Goal: Task Accomplishment & Management: Complete application form

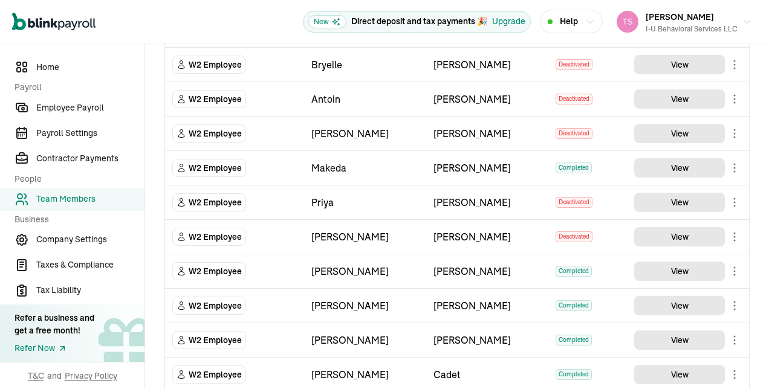
scroll to position [796, 0]
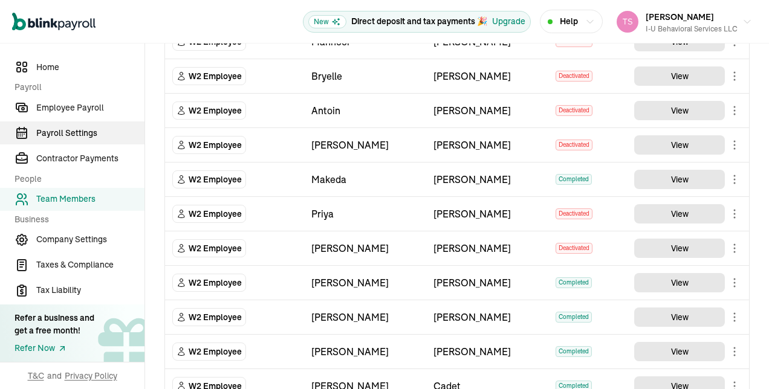
click at [80, 134] on span "Payroll Settings" at bounding box center [90, 133] width 108 height 13
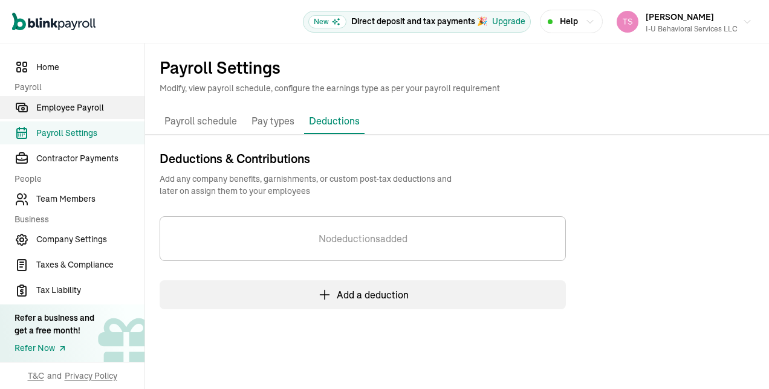
click at [88, 105] on span "Employee Payroll" at bounding box center [90, 108] width 108 height 13
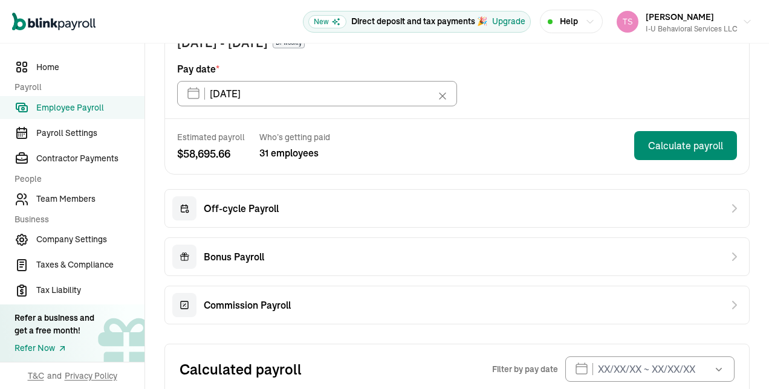
scroll to position [155, 0]
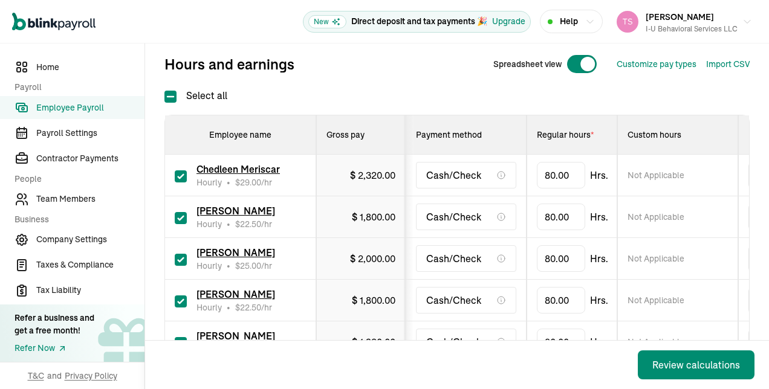
scroll to position [149, 0]
click at [177, 167] on label at bounding box center [181, 174] width 12 height 15
click at [177, 170] on input "checkbox" at bounding box center [181, 176] width 12 height 12
checkbox input "false"
type input "0.00"
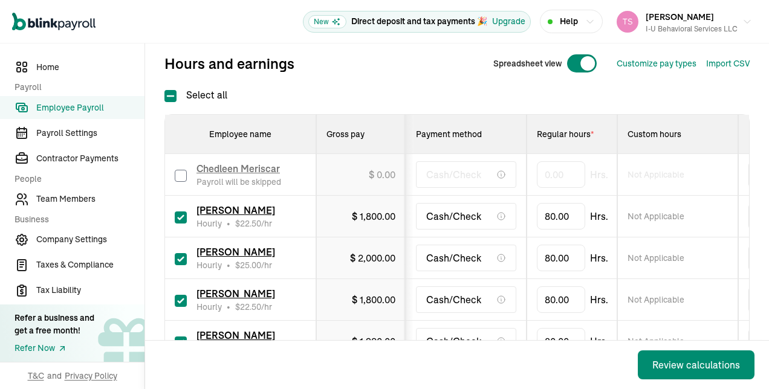
click at [183, 216] on input "checkbox" at bounding box center [181, 218] width 12 height 12
checkbox input "false"
type input "0.00"
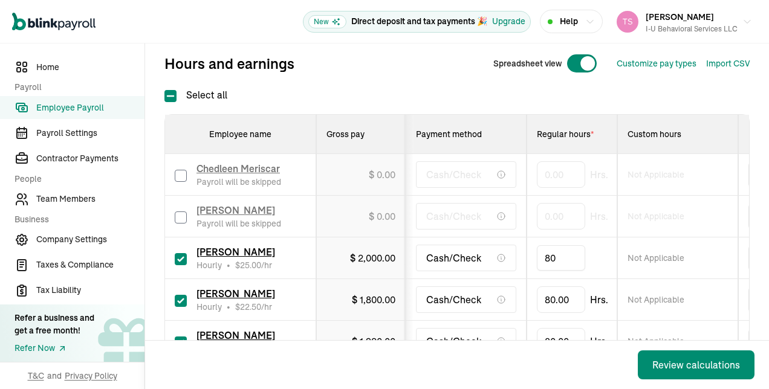
click at [560, 258] on input "80" at bounding box center [561, 257] width 48 height 25
type input "17.5"
click at [567, 298] on input "80" at bounding box center [561, 299] width 48 height 25
type input "4.25"
click at [432, 309] on div "Cash/Check" at bounding box center [466, 300] width 100 height 27
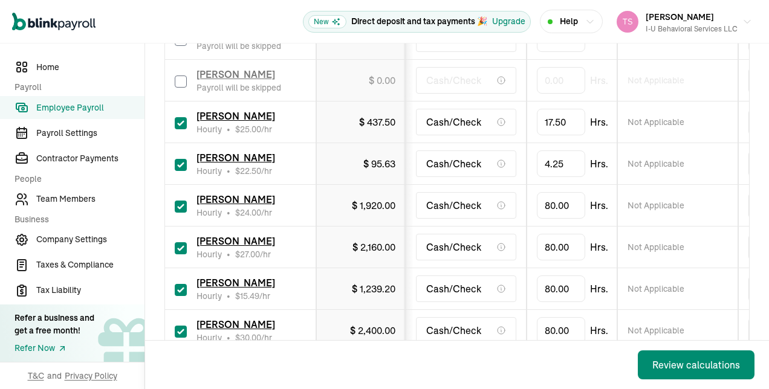
scroll to position [303, 0]
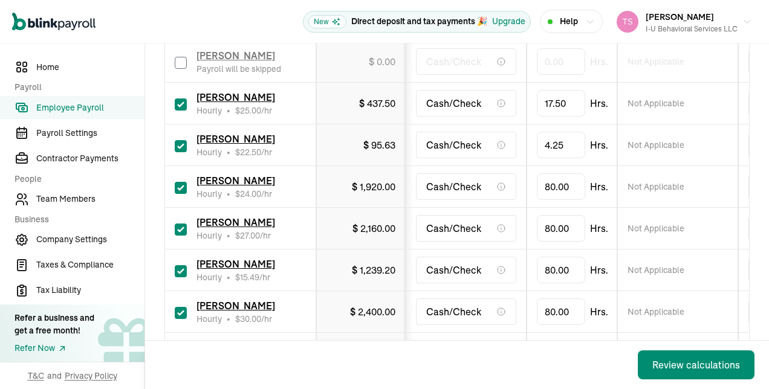
click at [183, 182] on input "checkbox" at bounding box center [181, 188] width 12 height 12
checkbox input "false"
type input "0.00"
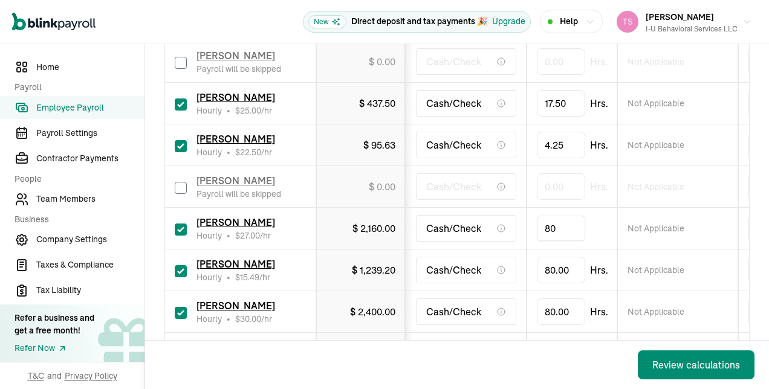
click at [555, 222] on input "80" at bounding box center [561, 228] width 48 height 25
type input "42"
click at [313, 254] on td "[PERSON_NAME] Hourly • $ 15.49 /hr" at bounding box center [240, 271] width 151 height 42
click at [563, 268] on input "80" at bounding box center [561, 270] width 48 height 25
type input "64"
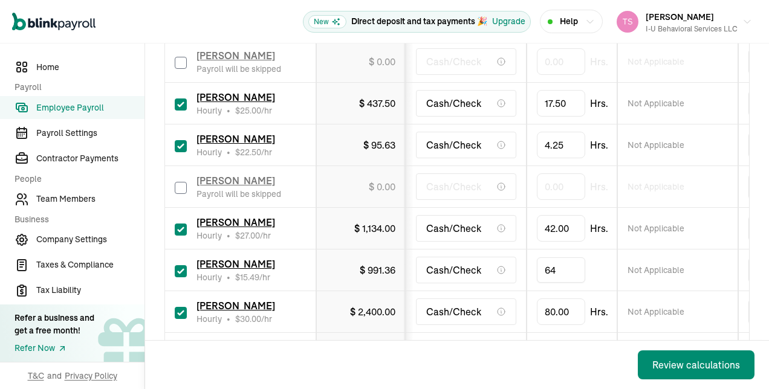
click at [180, 311] on input "checkbox" at bounding box center [181, 313] width 12 height 12
checkbox input "false"
type input "0.00"
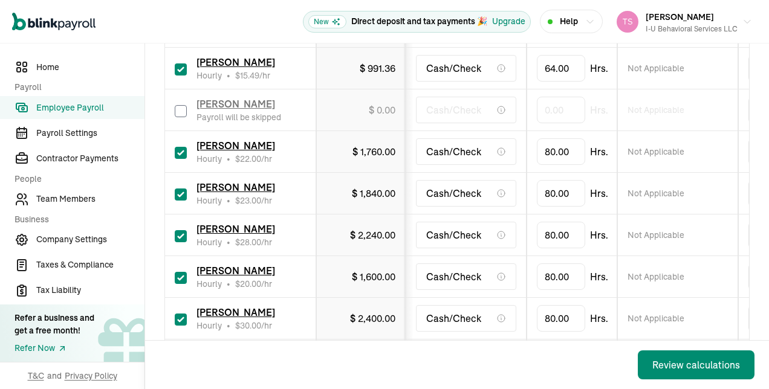
scroll to position [528, 0]
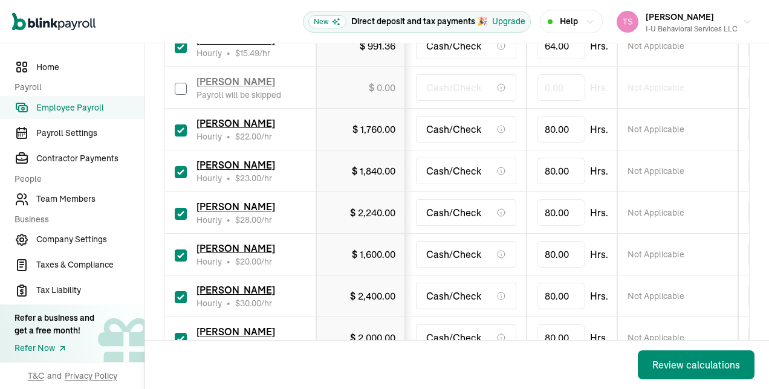
click at [180, 128] on input "checkbox" at bounding box center [181, 131] width 12 height 12
checkbox input "false"
type input "0.00"
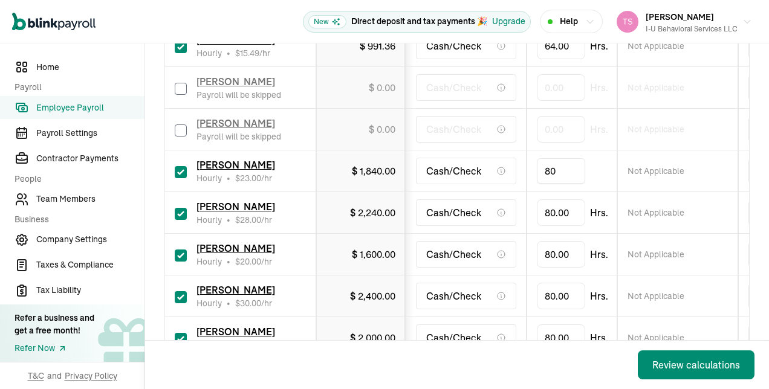
click at [557, 171] on input "80" at bounding box center [561, 170] width 48 height 25
type input "13.25"
click at [508, 199] on div "Cash/Check" at bounding box center [466, 212] width 100 height 27
click at [565, 216] on input "80" at bounding box center [561, 212] width 48 height 25
type input "30"
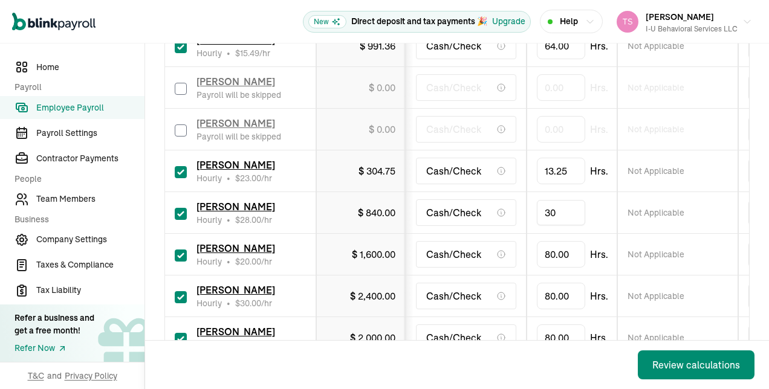
click at [476, 234] on td "Cash/Check" at bounding box center [466, 255] width 121 height 42
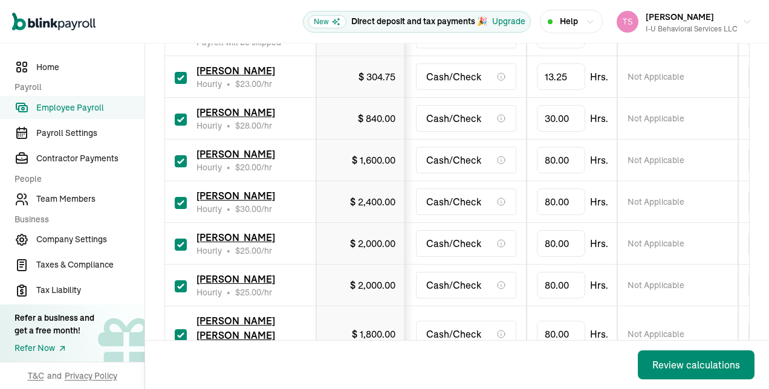
scroll to position [632, 0]
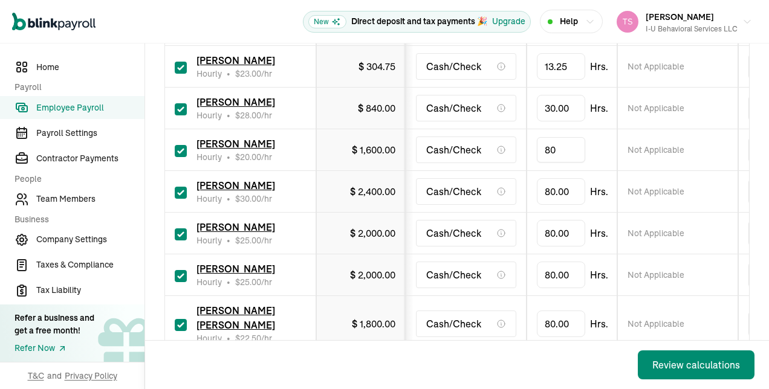
click at [566, 149] on input "80" at bounding box center [561, 149] width 48 height 25
type input "49.75"
click at [180, 193] on input "checkbox" at bounding box center [181, 193] width 12 height 12
checkbox input "false"
type input "0.00"
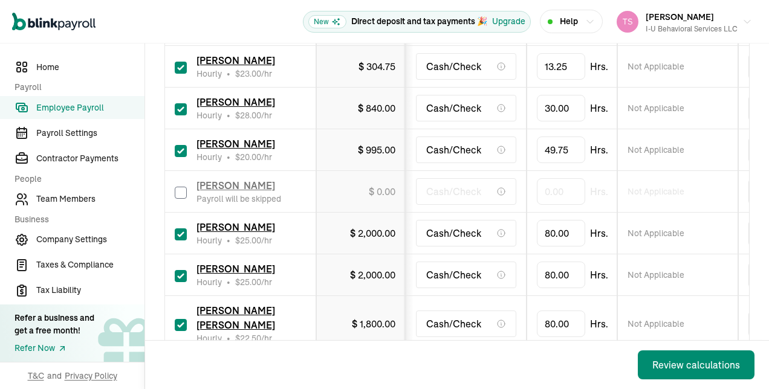
click at [186, 231] on input "checkbox" at bounding box center [181, 234] width 12 height 12
checkbox input "false"
type input "0.00"
click at [177, 283] on div "[PERSON_NAME] Hourly • $ 25.00 /hr" at bounding box center [240, 275] width 131 height 27
click at [177, 277] on input "checkbox" at bounding box center [181, 276] width 12 height 12
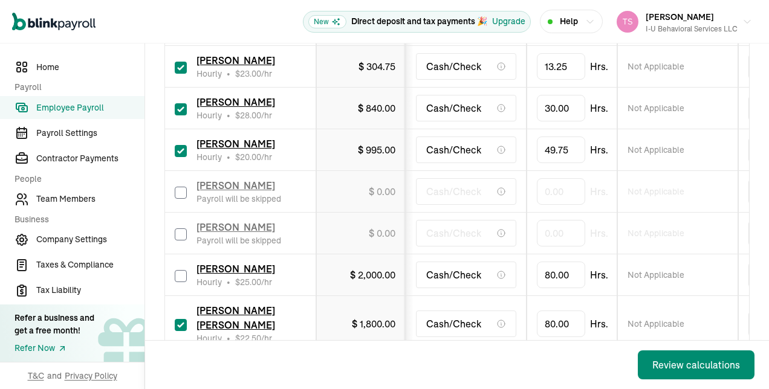
checkbox input "false"
type input "0.00"
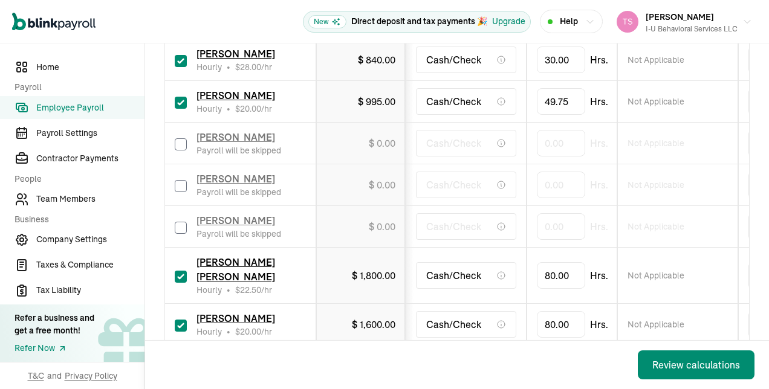
scroll to position [703, 0]
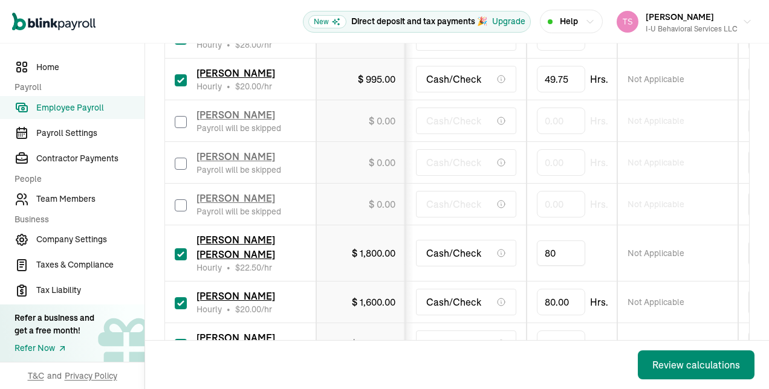
click at [569, 243] on input "80" at bounding box center [561, 253] width 48 height 25
type input "42.5"
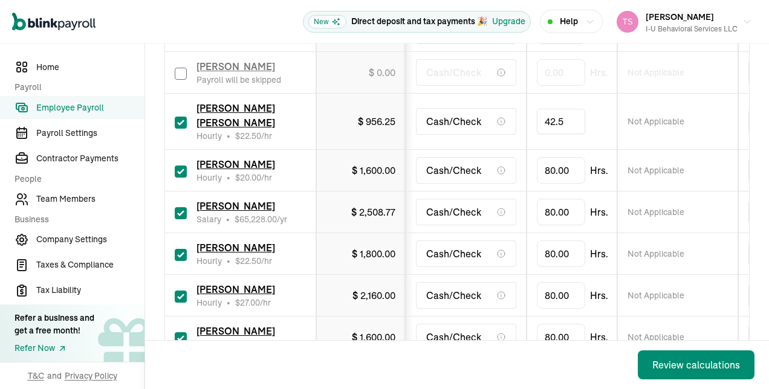
scroll to position [854, 0]
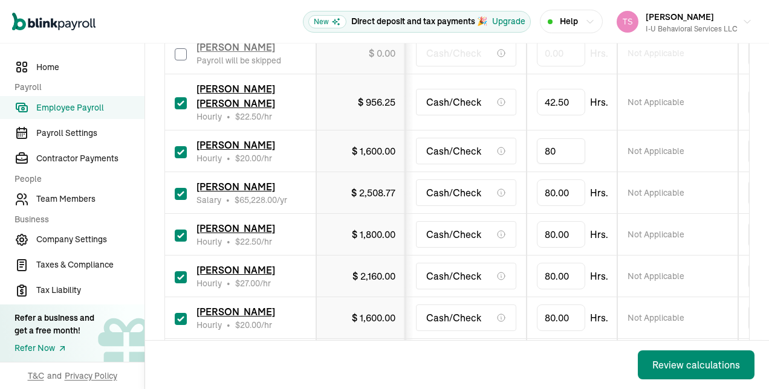
click at [574, 138] on input "80" at bounding box center [561, 150] width 48 height 25
type input "36"
click at [181, 188] on input "checkbox" at bounding box center [181, 194] width 12 height 12
checkbox input "false"
type input "0.00"
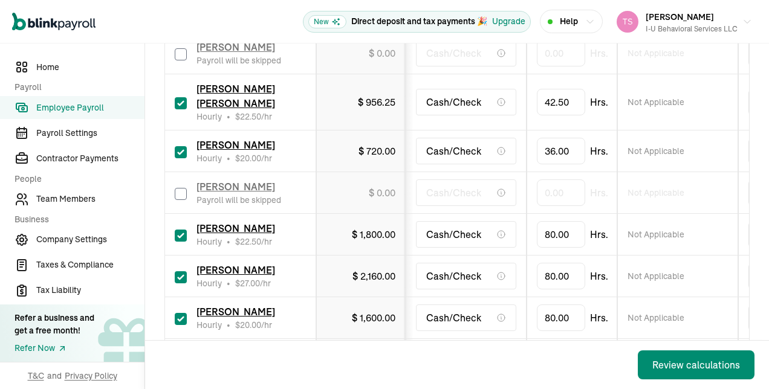
click at [182, 230] on input "checkbox" at bounding box center [181, 236] width 12 height 12
checkbox input "false"
type input "0.00"
click at [183, 271] on input "checkbox" at bounding box center [181, 277] width 12 height 12
checkbox input "false"
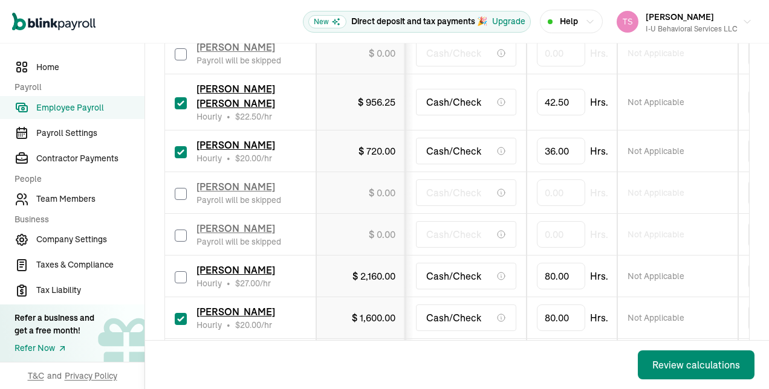
type input "0.00"
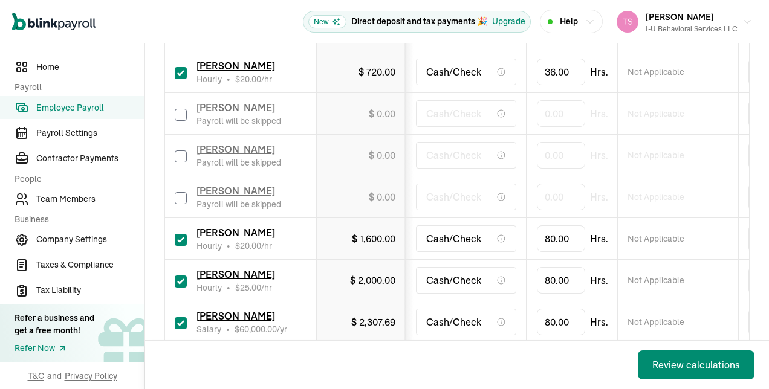
scroll to position [934, 0]
click at [557, 225] on input "80" at bounding box center [561, 237] width 48 height 25
click at [557, 225] on input "text" at bounding box center [561, 237] width 48 height 25
type input "12.5"
click at [355, 273] on div "$ 2,000.00" at bounding box center [372, 280] width 45 height 15
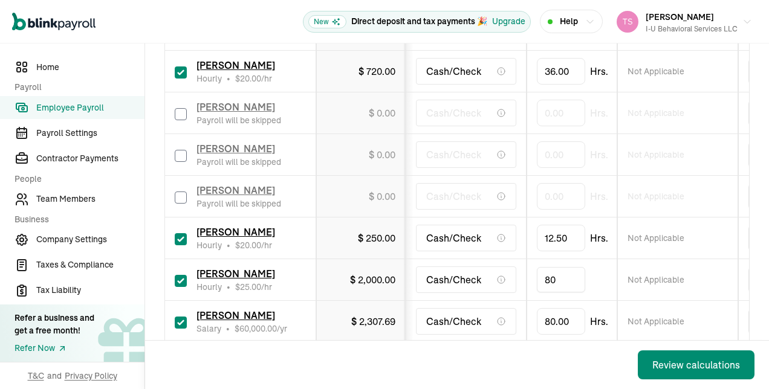
click at [554, 267] on input "80" at bounding box center [561, 279] width 48 height 25
type input "73"
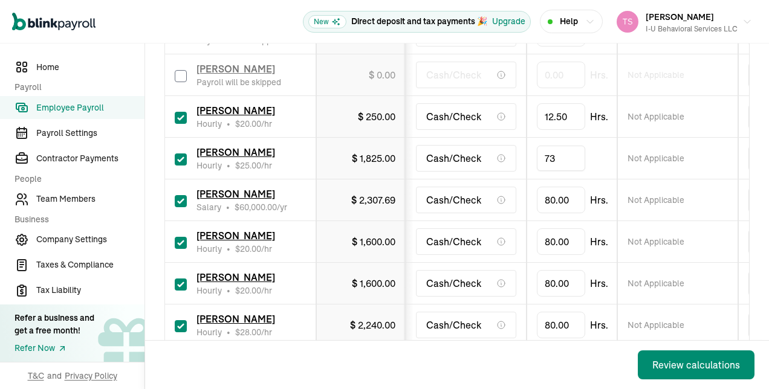
scroll to position [1083, 0]
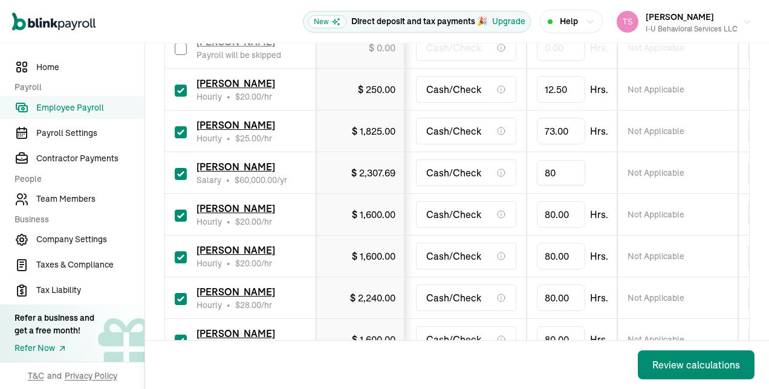
click at [571, 160] on input "80" at bounding box center [561, 172] width 48 height 25
click at [444, 201] on div "Cash/Check" at bounding box center [466, 214] width 100 height 27
click at [180, 210] on input "checkbox" at bounding box center [181, 216] width 12 height 12
checkbox input "false"
type input "0.00"
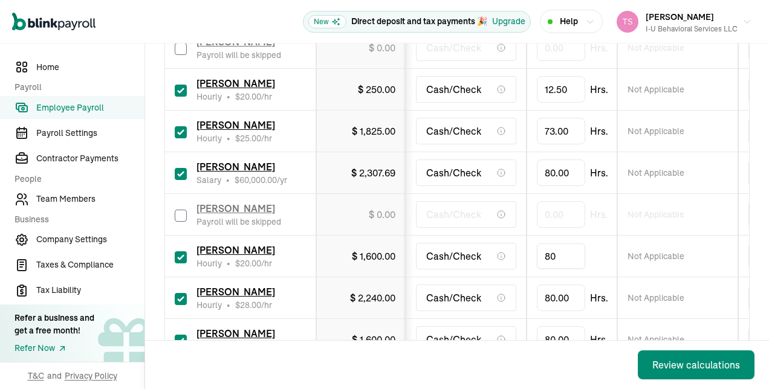
click at [554, 244] on input "80" at bounding box center [561, 256] width 48 height 25
type input "78"
click at [571, 285] on input "80" at bounding box center [561, 297] width 48 height 25
type input "9"
click at [454, 319] on td "Cash/Check" at bounding box center [466, 340] width 121 height 42
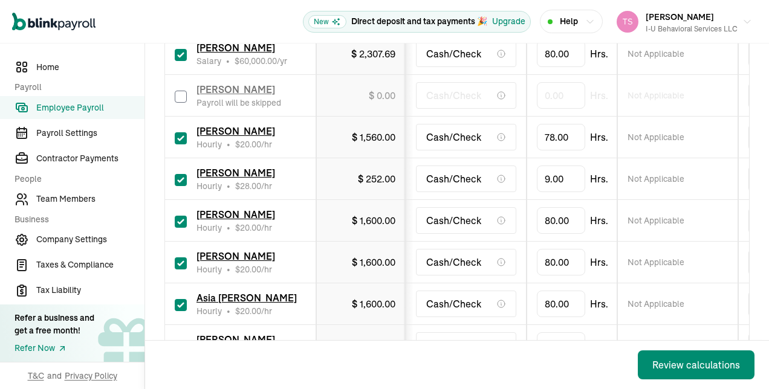
scroll to position [1209, 0]
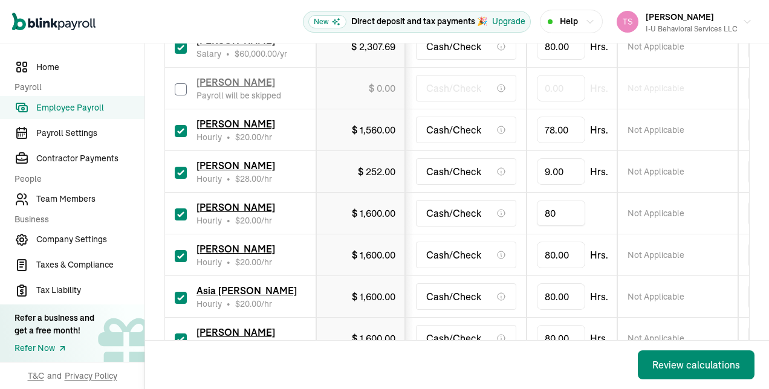
click at [565, 201] on input "80" at bounding box center [561, 213] width 48 height 25
type input "45"
click at [559, 242] on input "80" at bounding box center [561, 254] width 48 height 25
type input "14.25"
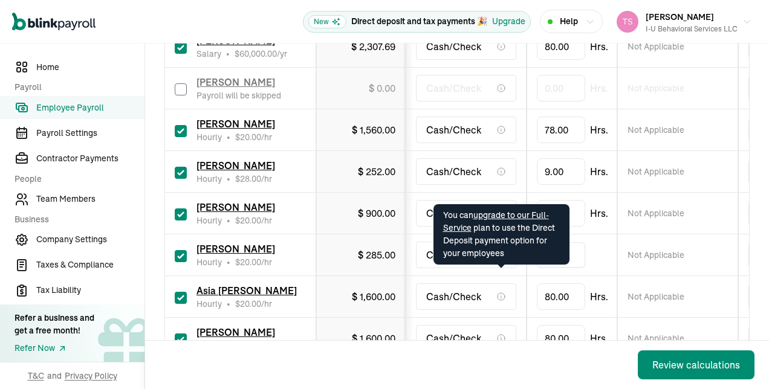
click at [496, 292] on icon at bounding box center [501, 297] width 10 height 10
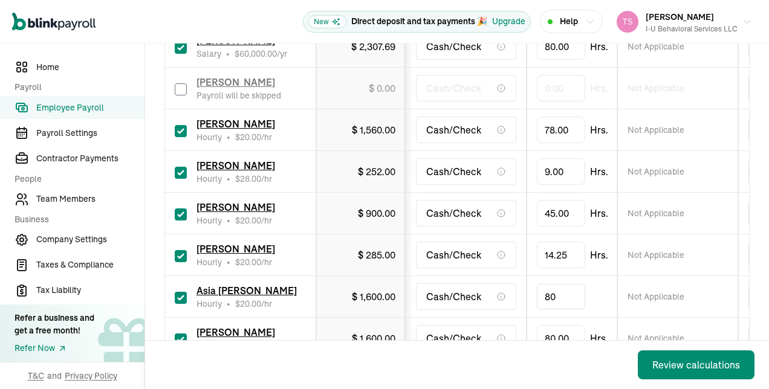
click at [548, 284] on input "80" at bounding box center [561, 296] width 48 height 25
type input "64"
click at [546, 285] on input "64" at bounding box center [561, 296] width 48 height 25
click at [539, 295] on td "64" at bounding box center [572, 297] width 91 height 42
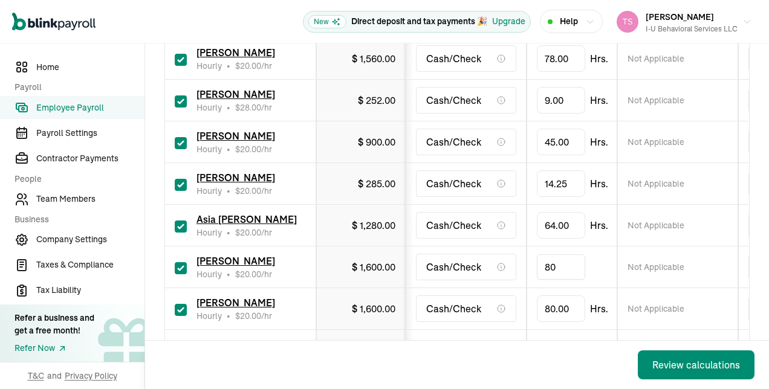
scroll to position [1327, 0]
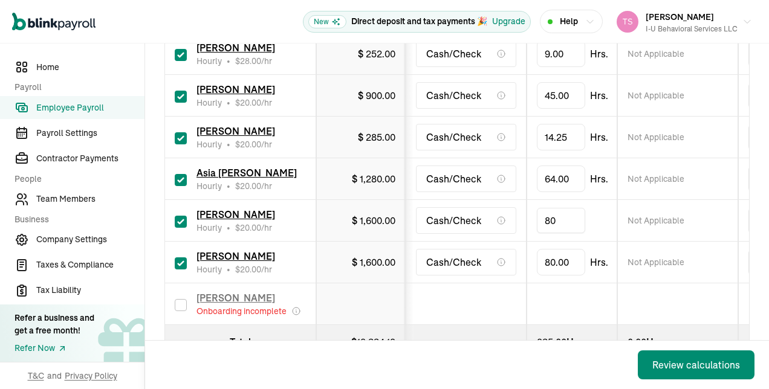
click at [560, 208] on input "80" at bounding box center [561, 220] width 48 height 25
type input "50.75"
click at [576, 250] on input "80" at bounding box center [561, 262] width 48 height 25
type input "57"
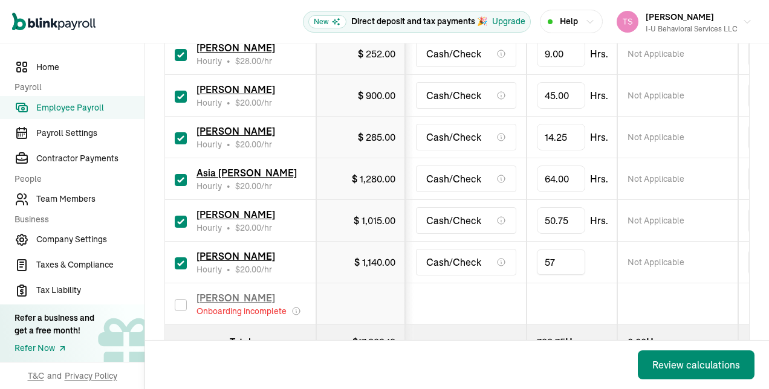
click at [543, 284] on td at bounding box center [572, 305] width 91 height 42
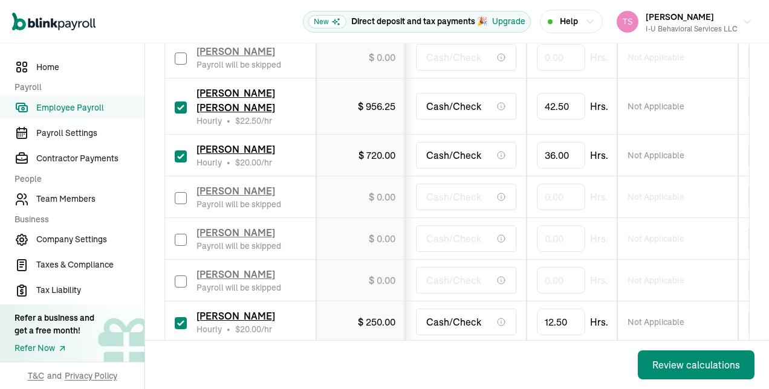
scroll to position [849, 0]
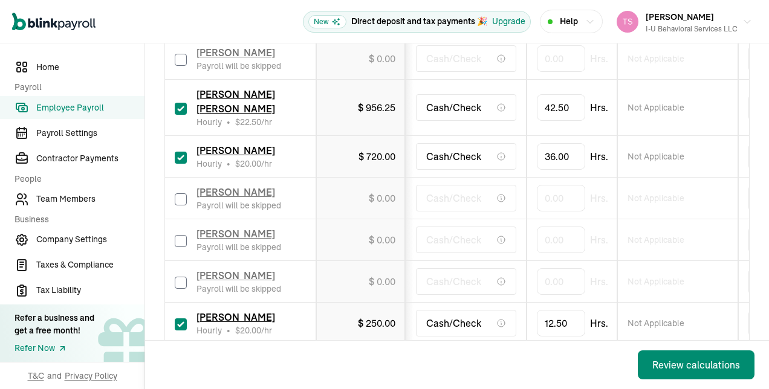
click at [670, 371] on div "Review calculations" at bounding box center [696, 365] width 88 height 15
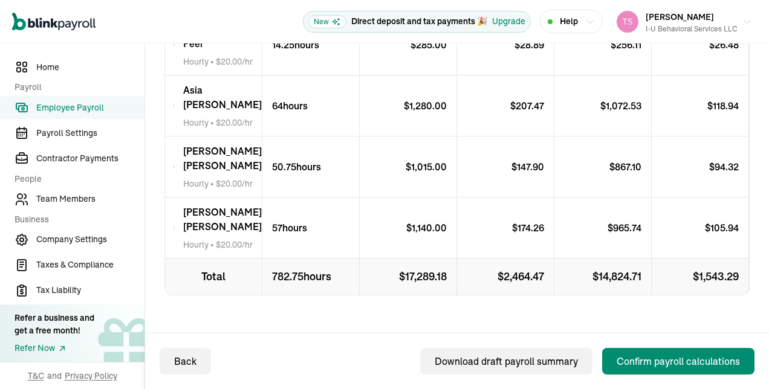
scroll to position [1259, 0]
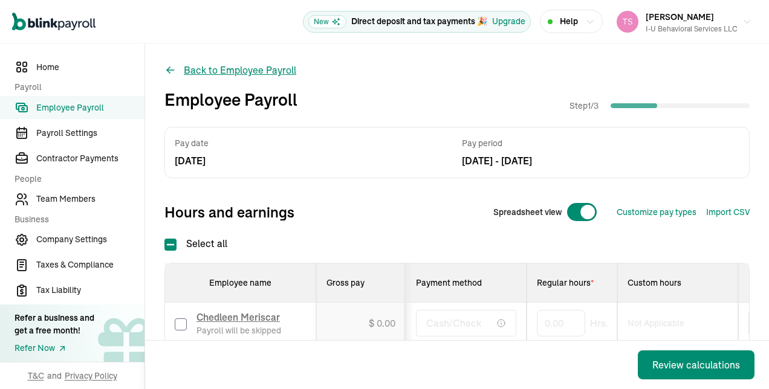
click at [181, 67] on button "Back to Employee Payroll" at bounding box center [230, 70] width 132 height 15
